Goal: Task Accomplishment & Management: Use online tool/utility

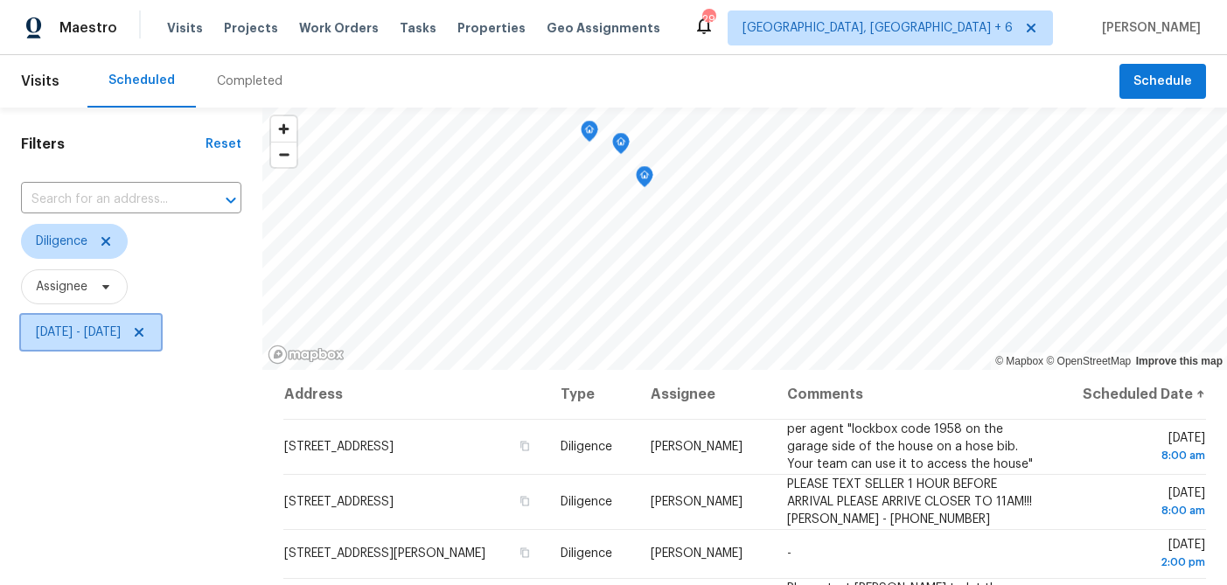
click at [69, 345] on span "Tue, Sep 16 - Fri, Sep 19" at bounding box center [91, 332] width 140 height 35
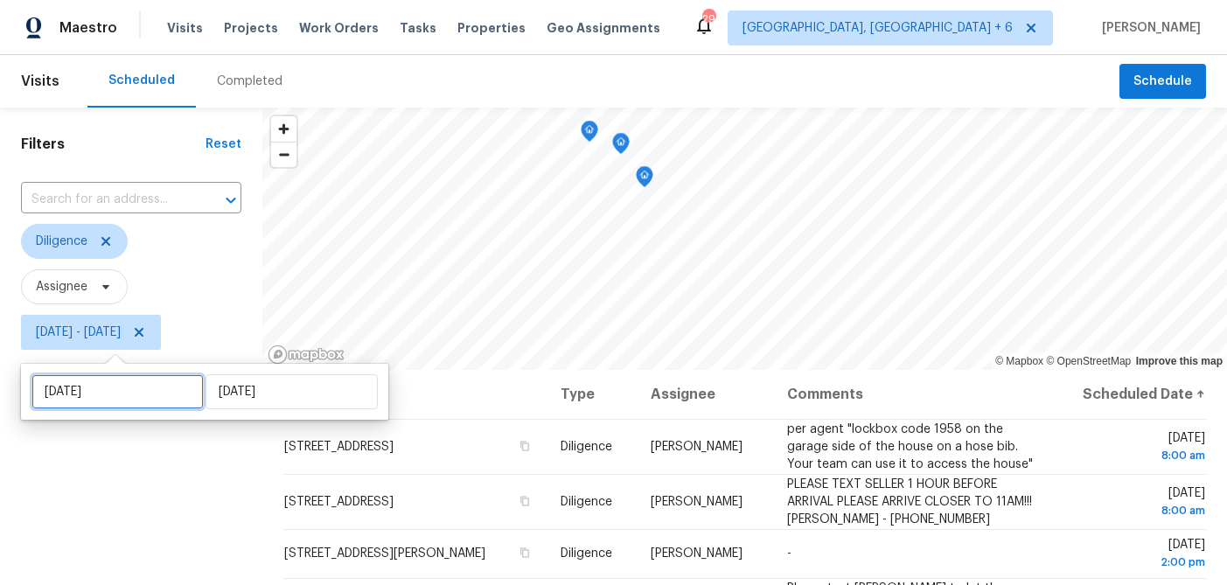
click at [105, 389] on input "Tue, Sep 16" at bounding box center [117, 391] width 172 height 35
select select "8"
select select "2025"
select select "9"
select select "2025"
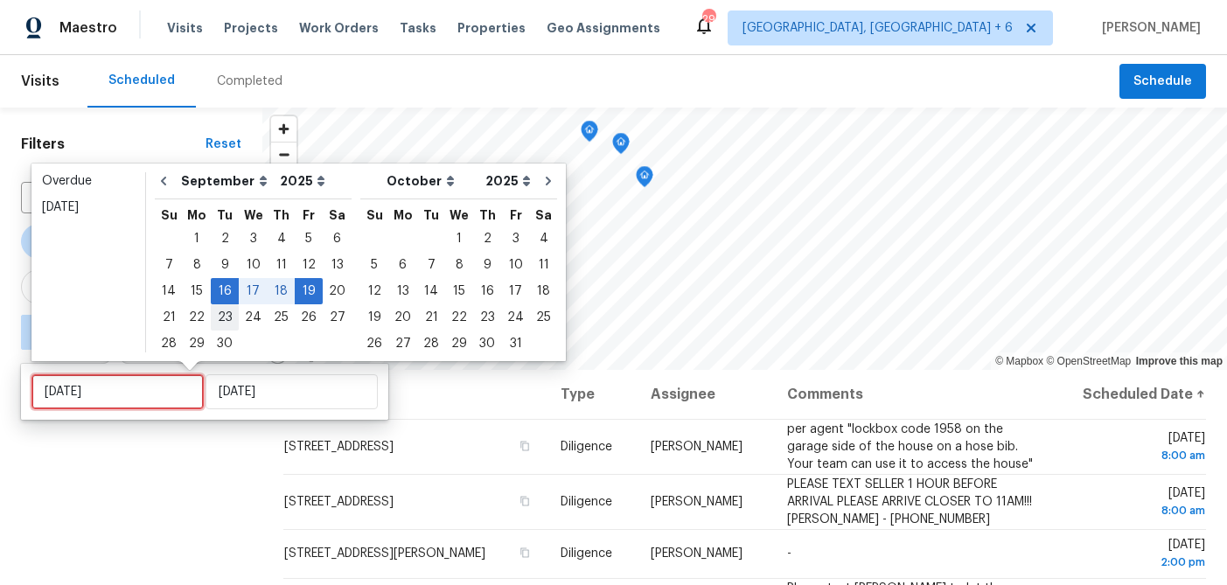
type input "Sun, Sep 28"
type input "Thu, Sep 18"
type input "Fri, Sep 19"
click at [299, 290] on div "19" at bounding box center [309, 291] width 28 height 24
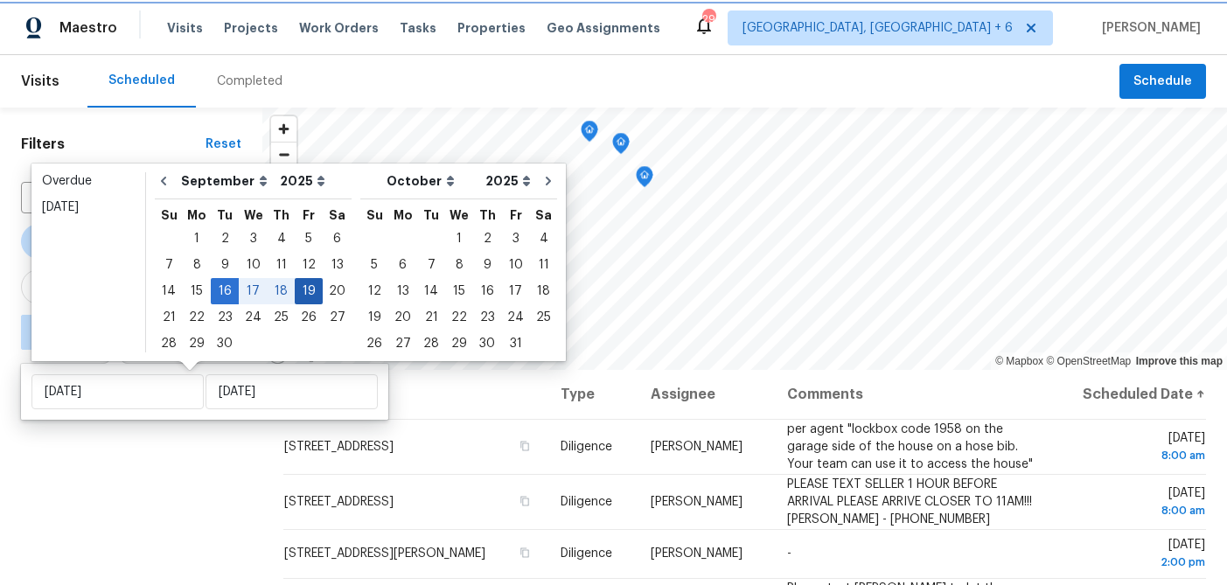
type input "Fri, Sep 19"
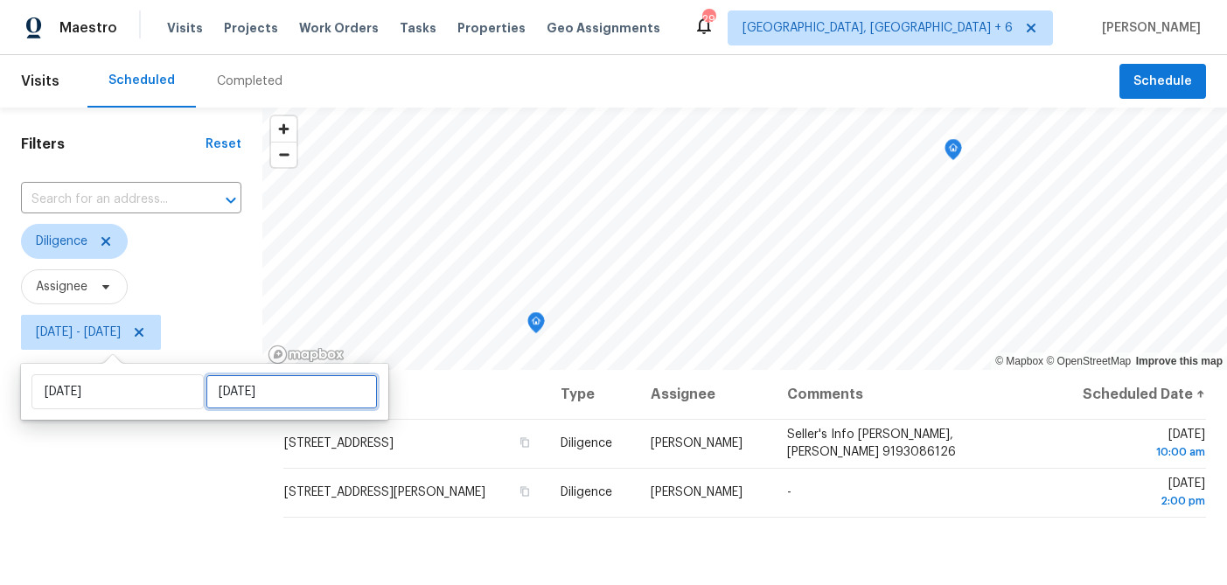
click at [245, 401] on input "Fri, Sep 19" at bounding box center [292, 391] width 172 height 35
select select "8"
select select "2025"
select select "9"
select select "2025"
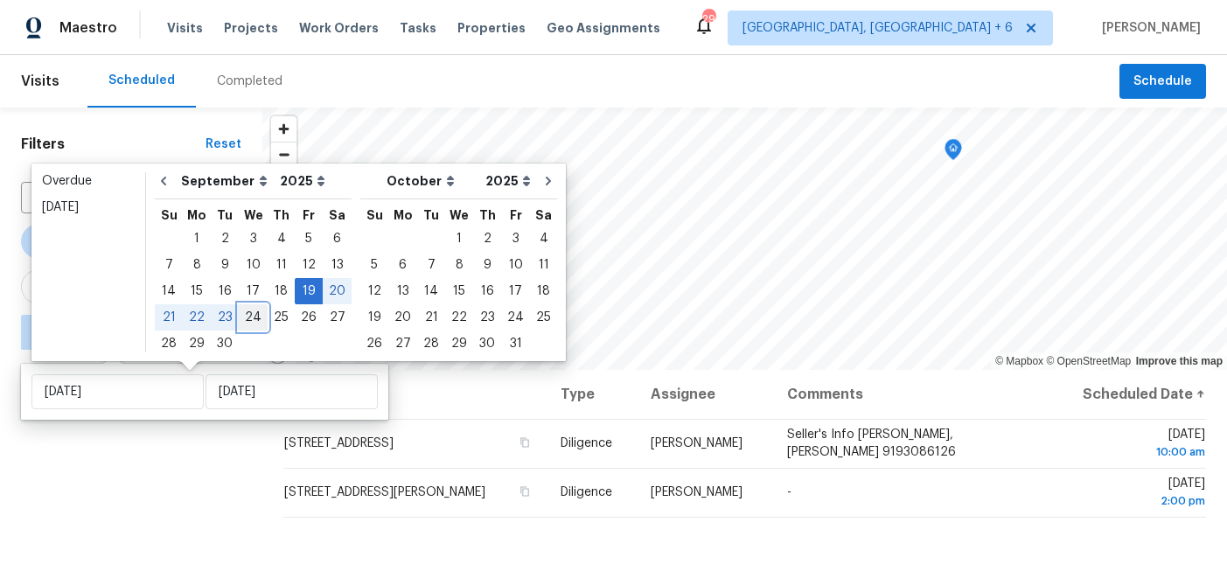
click at [244, 316] on div "24" at bounding box center [253, 317] width 29 height 24
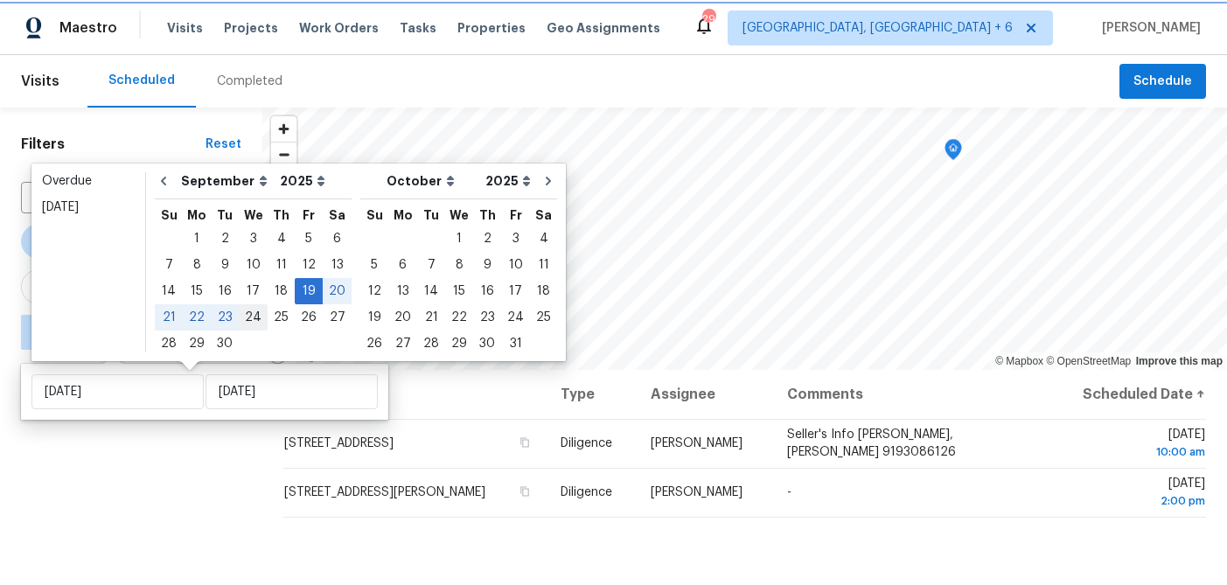
type input "[DATE]"
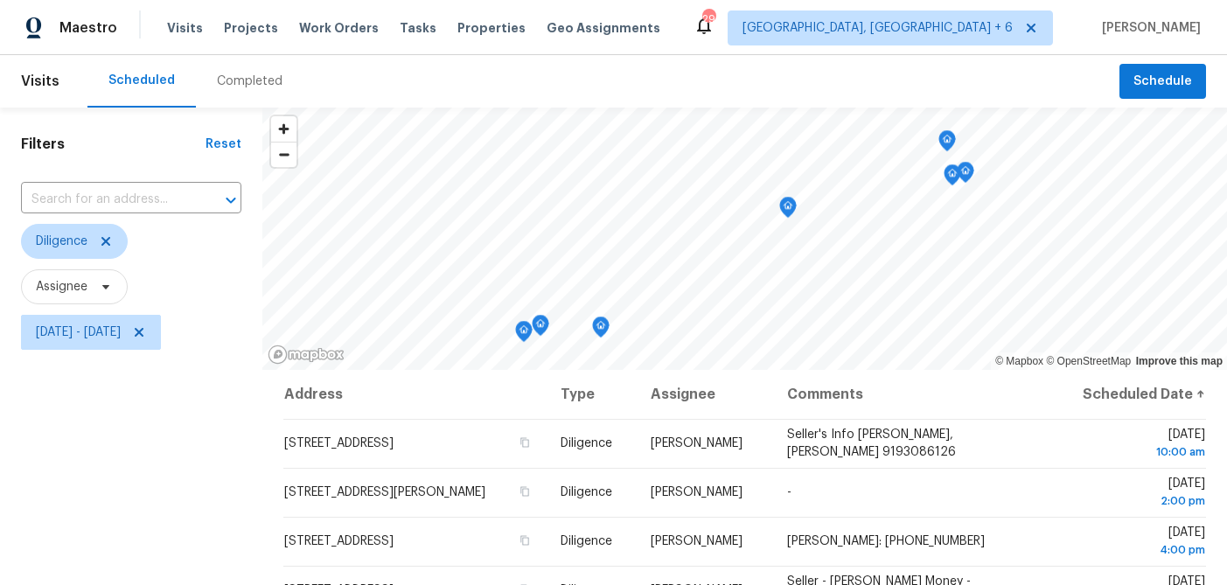
click at [189, 515] on div "Filters Reset ​ Diligence Assignee Fri, Sep 19 - Wed, Sep 24" at bounding box center [131, 473] width 262 height 730
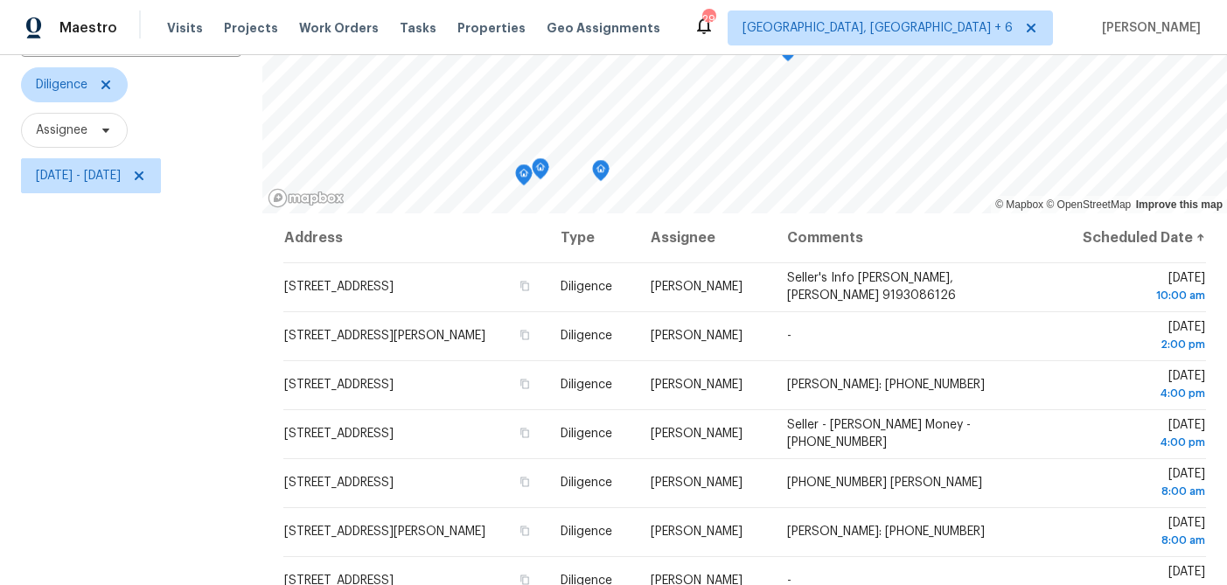
scroll to position [169, 0]
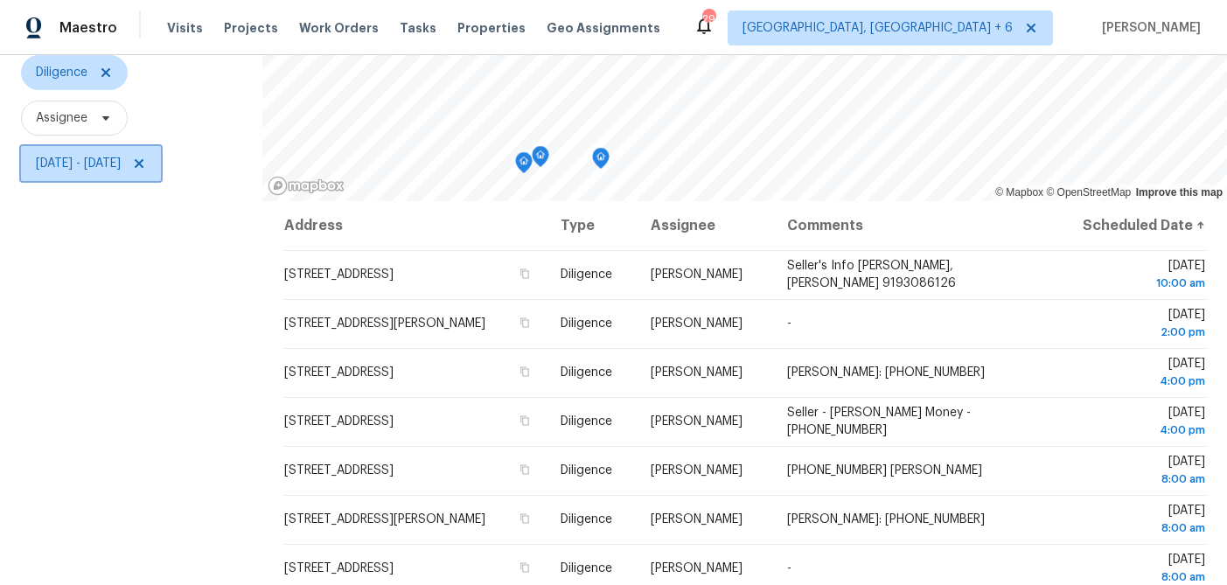
click at [72, 173] on span "Fri, Sep 19 - Wed, Sep 24" at bounding box center [91, 163] width 140 height 35
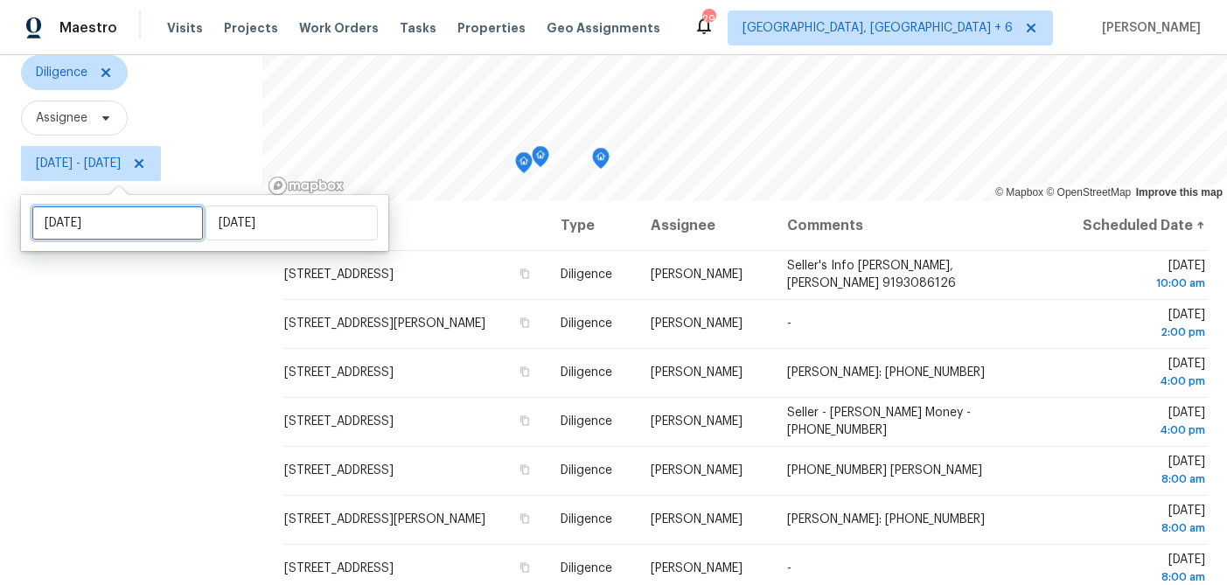
click at [99, 226] on input "Fri, Sep 19" at bounding box center [117, 223] width 172 height 35
select select "8"
select select "2025"
select select "9"
select select "2025"
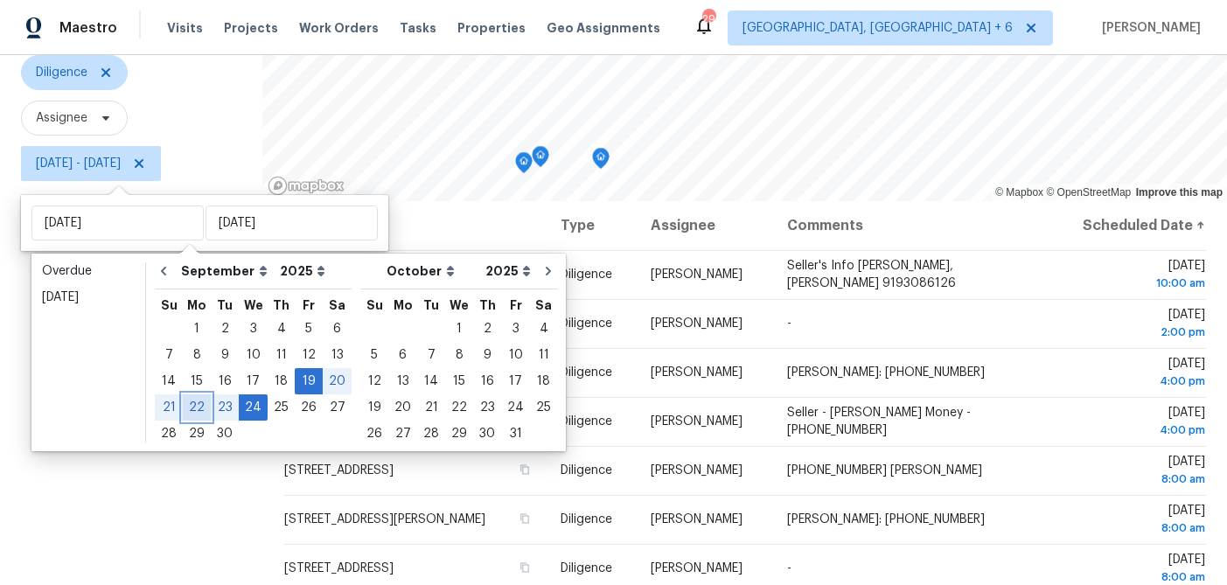
click at [191, 408] on div "22" at bounding box center [197, 407] width 28 height 24
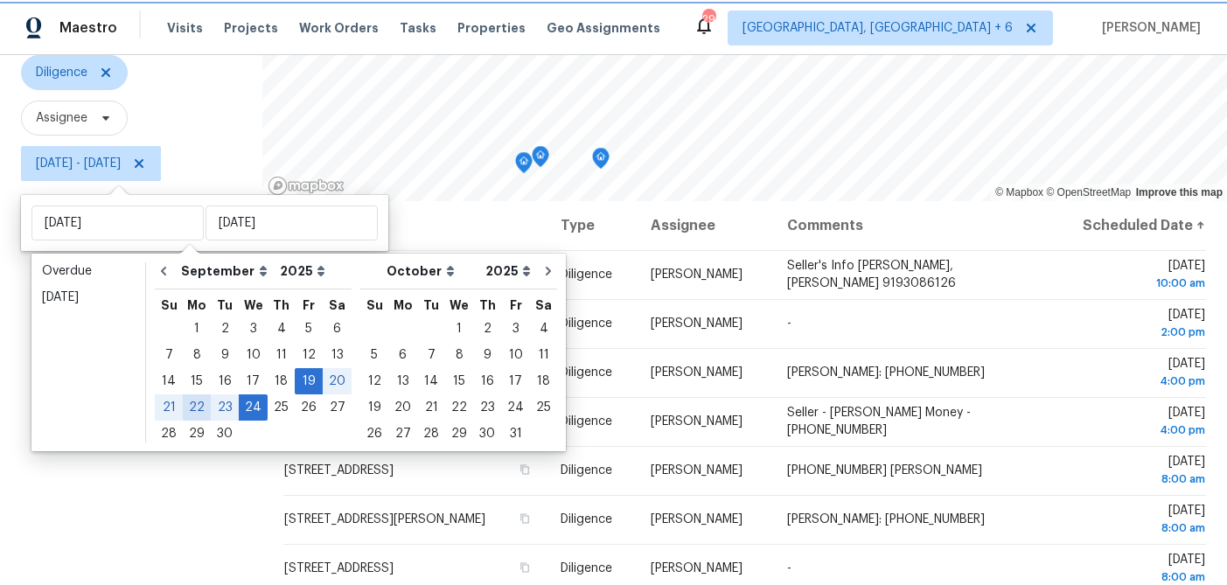
type input "[DATE]"
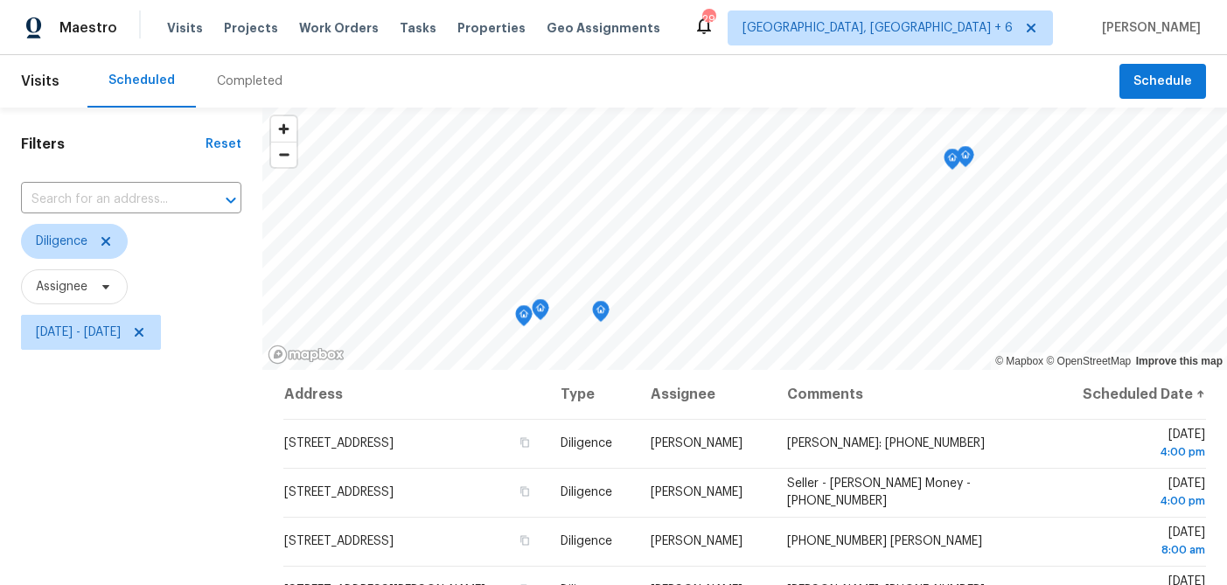
click at [156, 461] on div "Filters Reset ​ Diligence Assignee Mon, Sep 22 - Wed, Sep 24" at bounding box center [131, 473] width 262 height 730
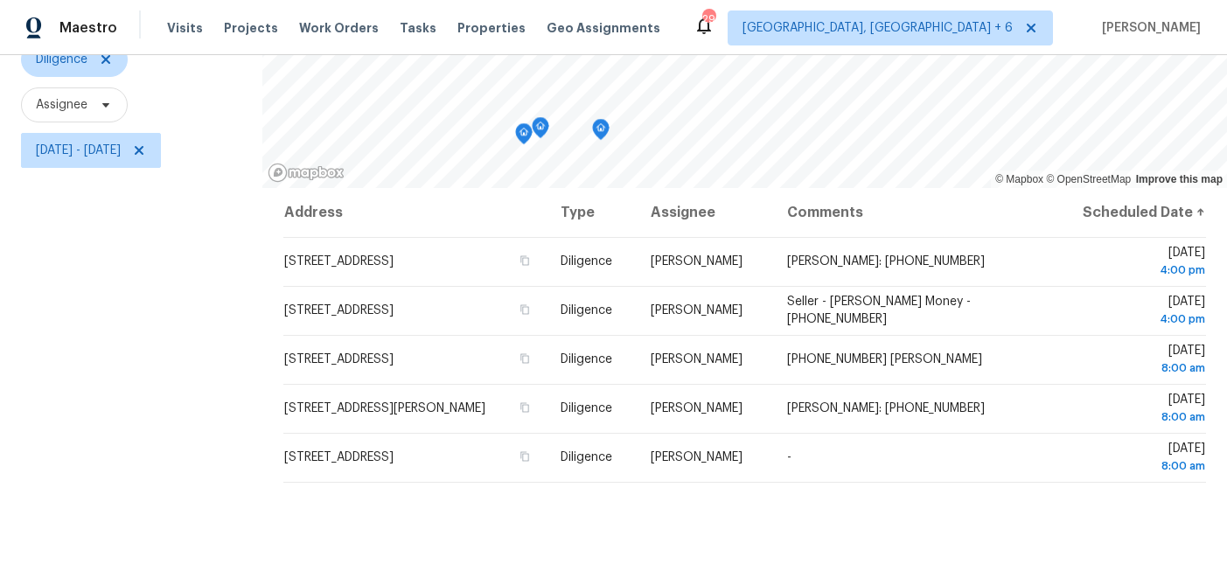
scroll to position [184, 0]
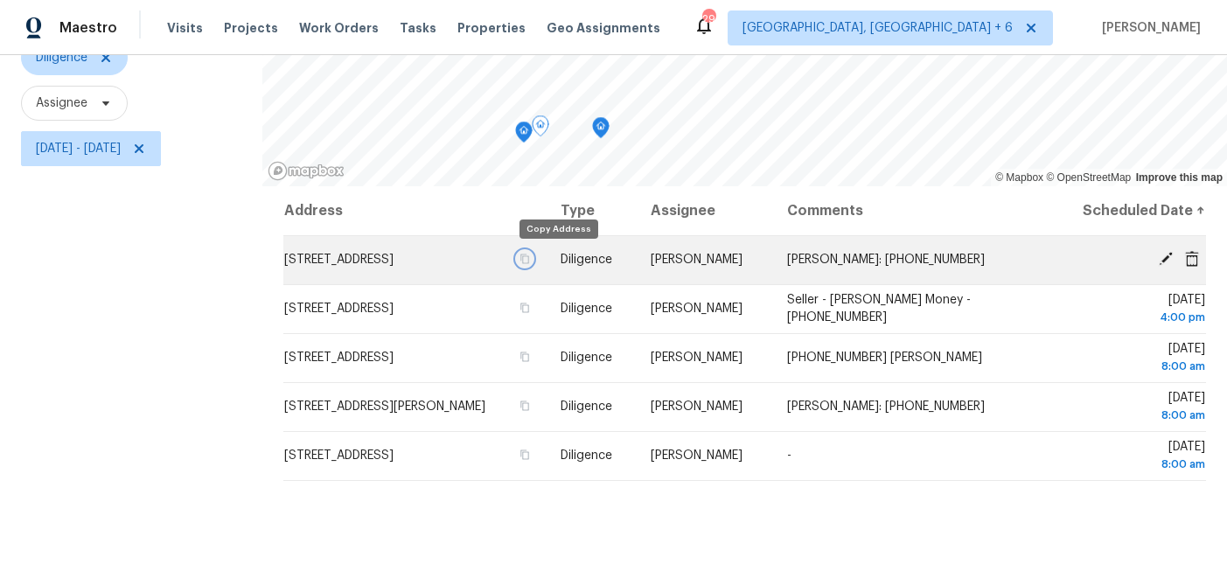
click at [530, 260] on icon "button" at bounding box center [525, 259] width 10 height 10
click at [530, 258] on icon "button" at bounding box center [525, 259] width 10 height 10
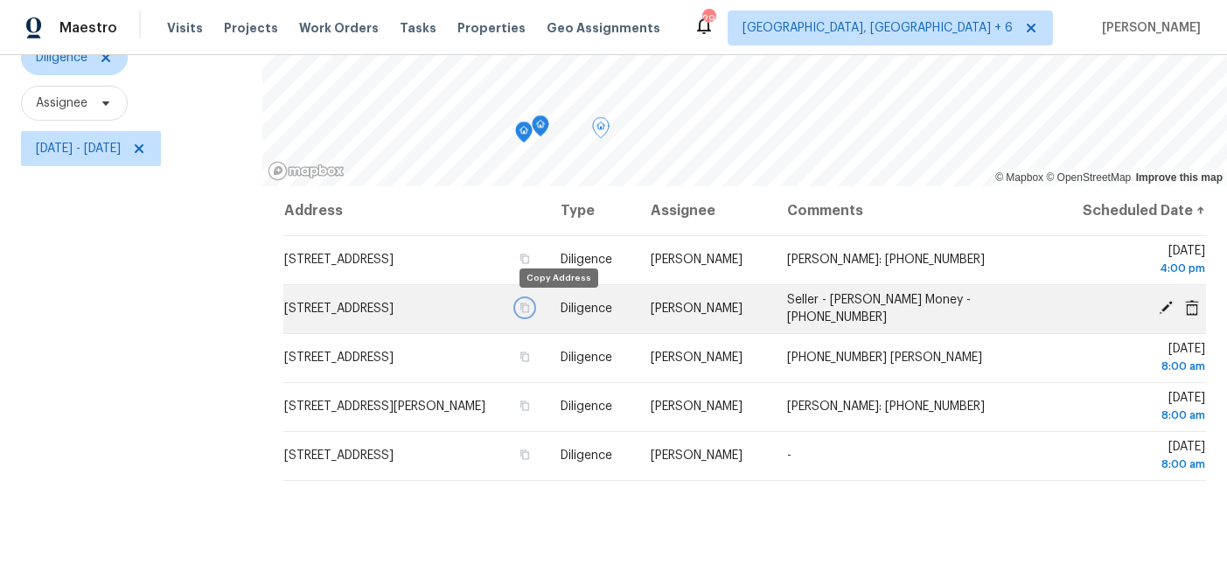
click at [529, 305] on icon "button" at bounding box center [524, 308] width 9 height 10
click at [529, 310] on icon "button" at bounding box center [524, 308] width 9 height 10
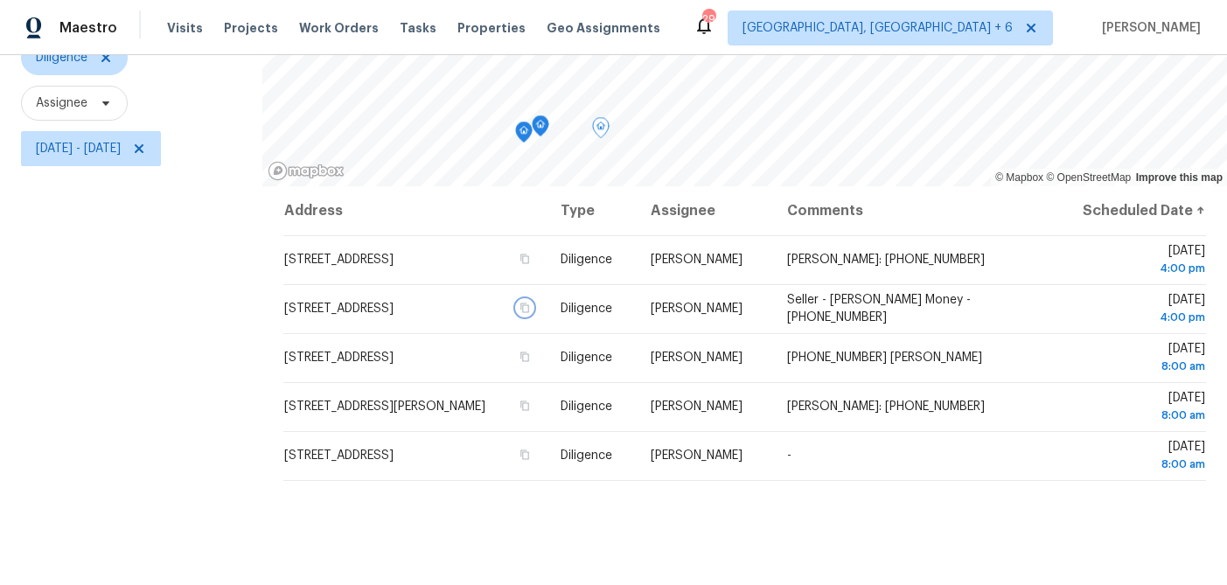
drag, startPoint x: 560, startPoint y: 310, endPoint x: 567, endPoint y: 303, distance: 9.9
click at [547, 304] on td "[STREET_ADDRESS]" at bounding box center [414, 308] width 263 height 49
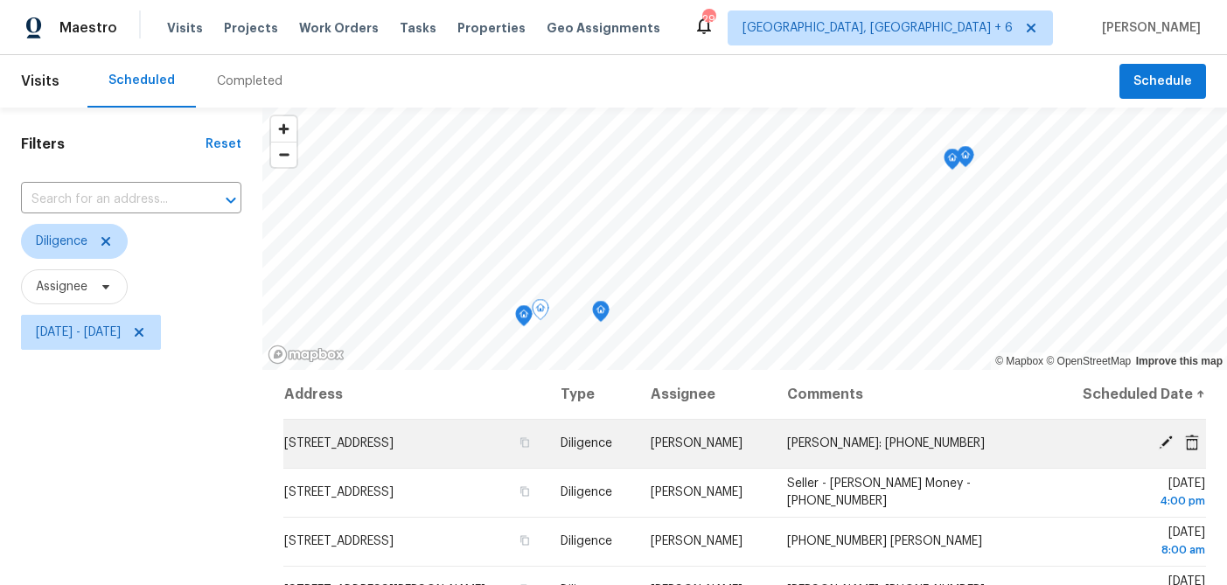
scroll to position [220, 0]
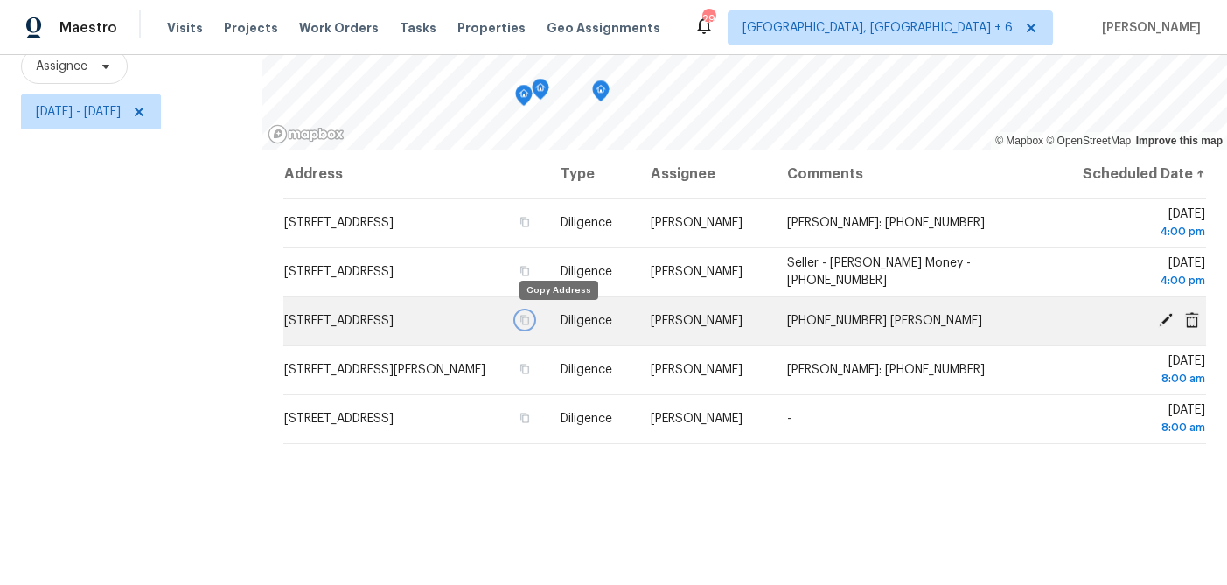
click at [530, 318] on icon "button" at bounding box center [525, 320] width 10 height 10
